Goal: Task Accomplishment & Management: Manage account settings

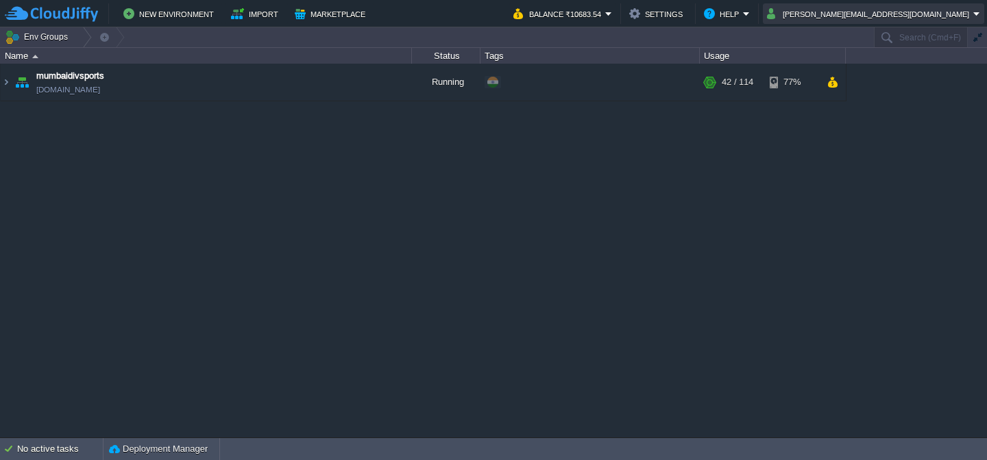
click at [896, 16] on button "[PERSON_NAME][EMAIL_ADDRESS][DOMAIN_NAME]" at bounding box center [870, 13] width 206 height 16
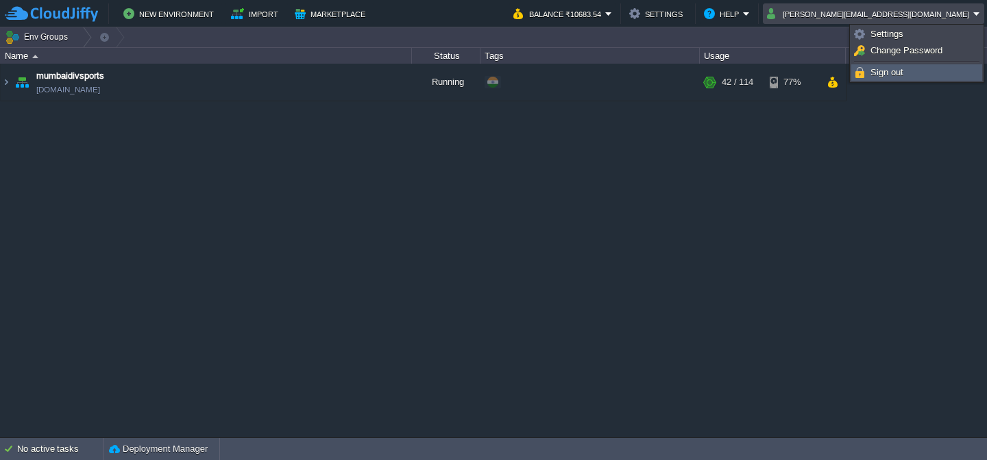
click at [882, 73] on span "Sign out" at bounding box center [886, 72] width 33 height 10
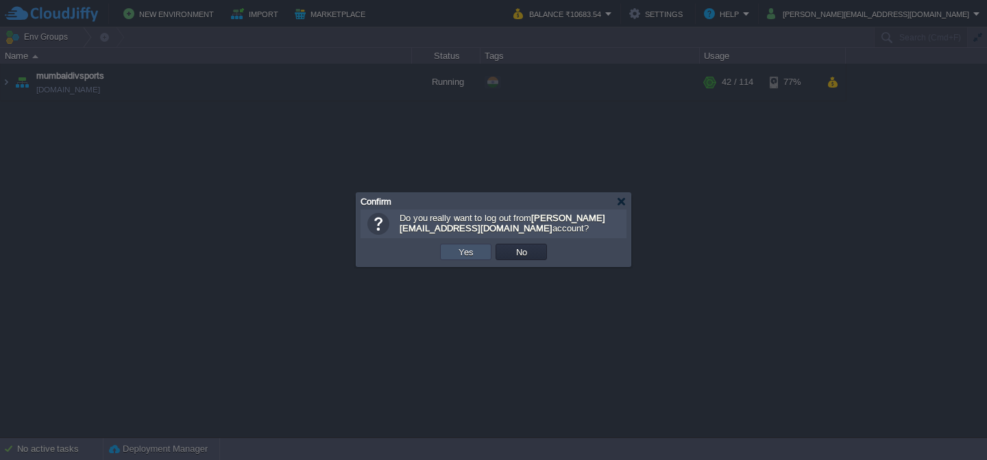
click at [466, 254] on button "Yes" at bounding box center [465, 252] width 23 height 12
